Goal: Task Accomplishment & Management: Manage account settings

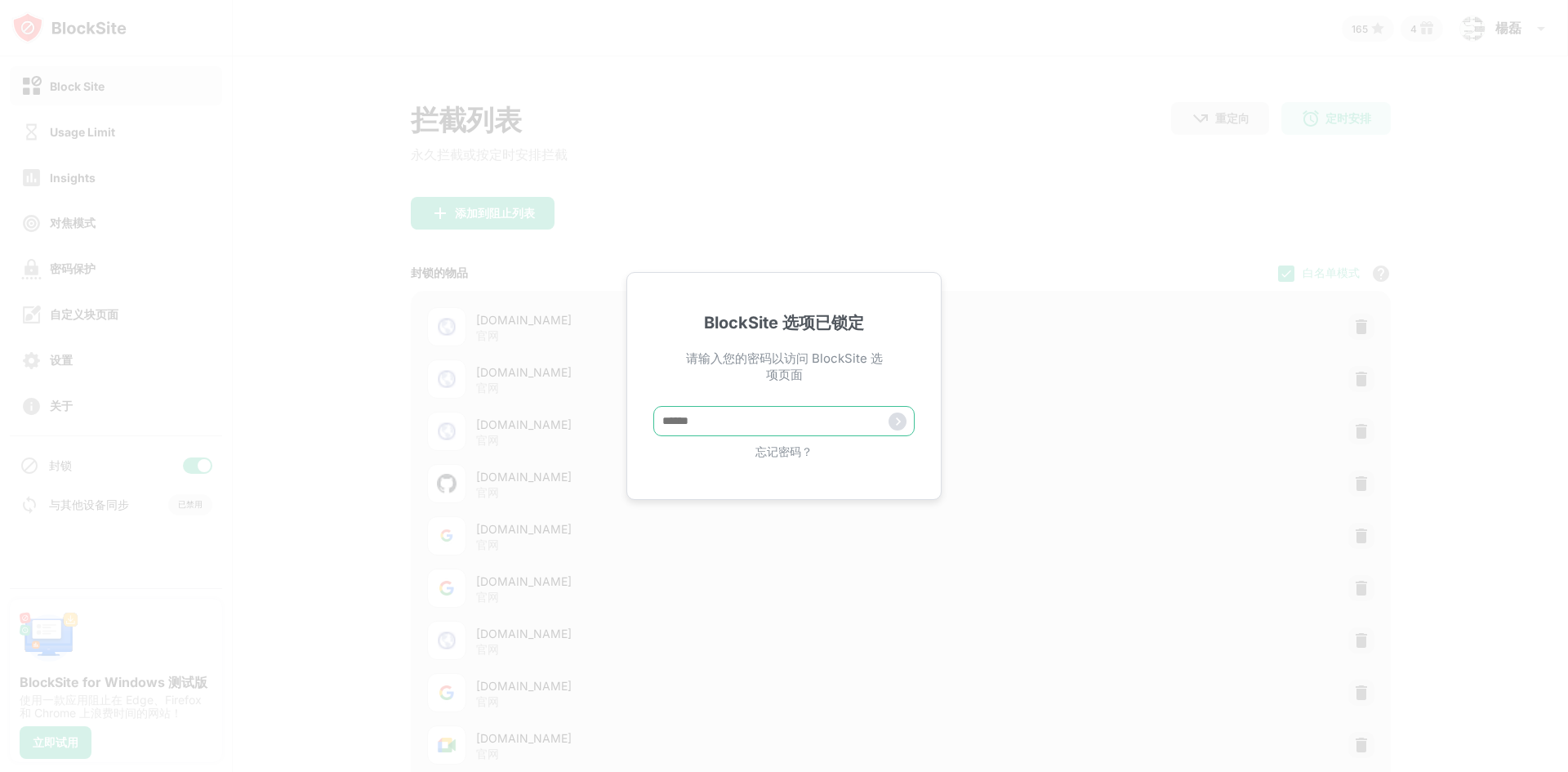
click at [705, 427] on input "text" at bounding box center [784, 421] width 261 height 30
type input "*"
type input "**********"
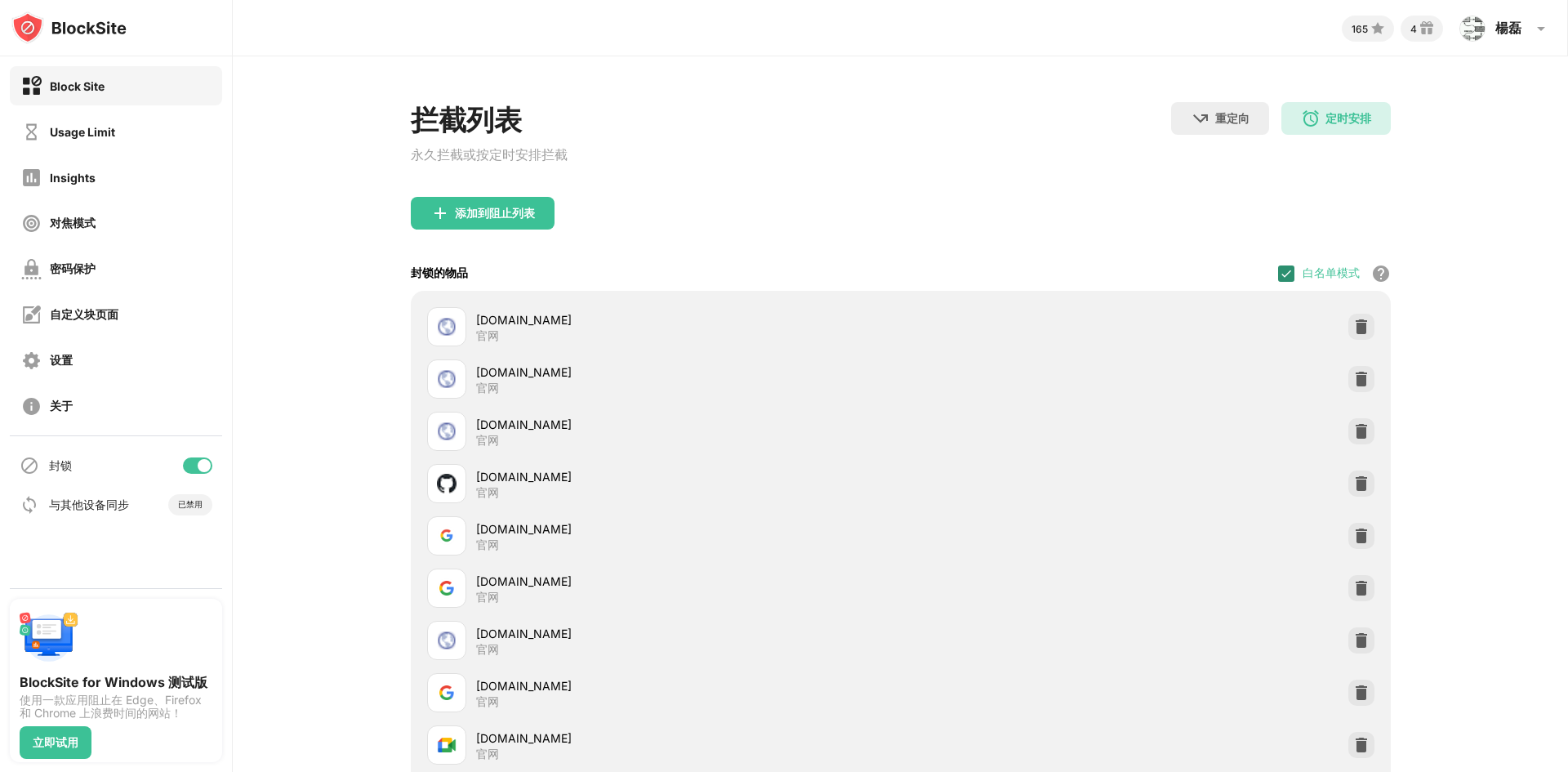
click at [1281, 276] on img at bounding box center [1286, 273] width 13 height 13
